Goal: Information Seeking & Learning: Learn about a topic

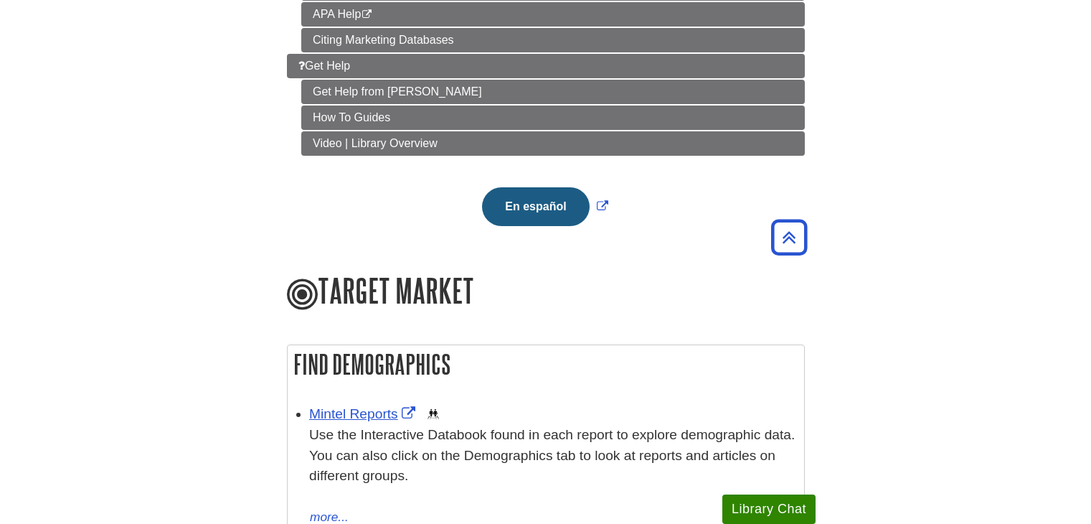
scroll to position [468, 0]
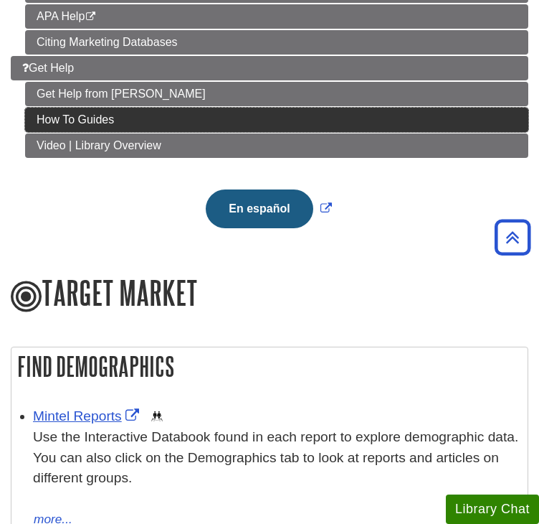
click at [148, 108] on link "How To Guides" at bounding box center [276, 120] width 503 height 24
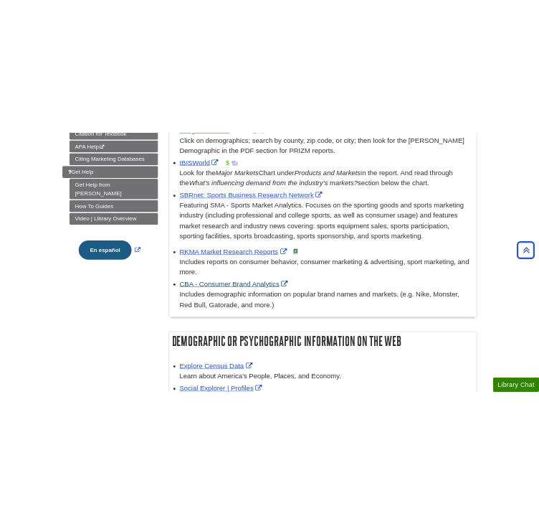
scroll to position [248, 0]
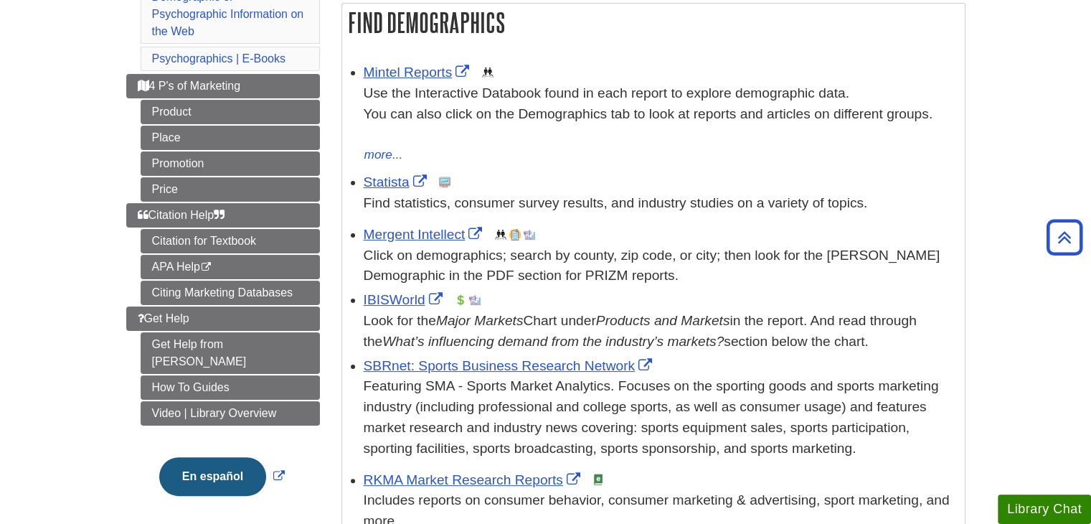
click at [404, 310] on div "IBISWorld This link opens in a new window Look for the Major Markets Chart unde…" at bounding box center [661, 321] width 594 height 62
click at [402, 298] on link "IBISWorld" at bounding box center [405, 299] width 82 height 15
click at [394, 77] on link "Mintel Reports" at bounding box center [419, 72] width 110 height 15
click at [749, 217] on ul "Mintel Reports This link opens in a new window Use the Interactive Databook fou…" at bounding box center [653, 328] width 608 height 538
click at [378, 182] on link "Statista" at bounding box center [397, 181] width 67 height 15
